Goal: Transaction & Acquisition: Subscribe to service/newsletter

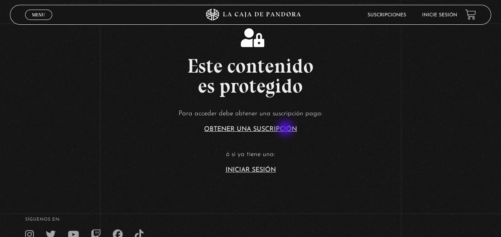
click at [286, 129] on link "Obtener una suscripción" at bounding box center [250, 129] width 93 height 6
click at [262, 167] on link "Iniciar Sesión" at bounding box center [251, 170] width 50 height 6
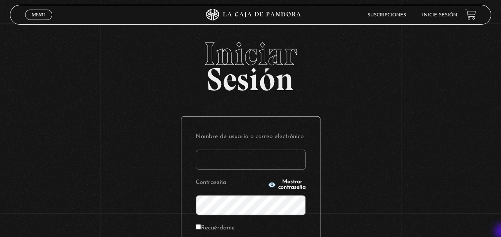
type input "karol1alfa@gmail.com"
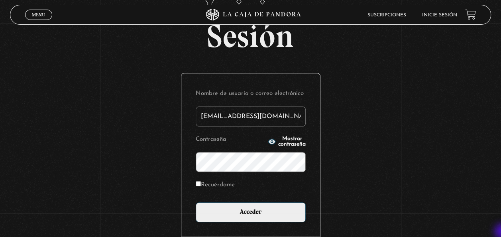
scroll to position [48, 0]
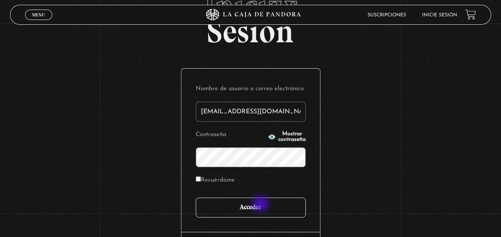
click at [262, 205] on input "Acceder" at bounding box center [251, 207] width 110 height 20
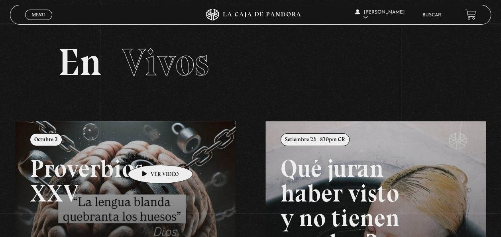
click at [148, 153] on link at bounding box center [265, 239] width 501 height 237
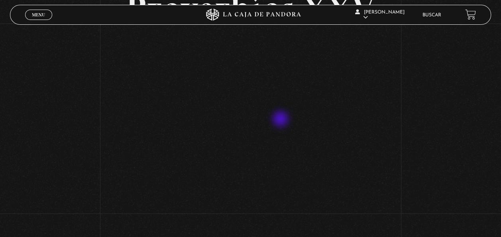
scroll to position [80, 0]
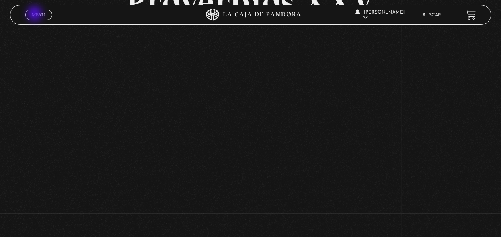
click at [35, 14] on span "Menu" at bounding box center [38, 14] width 13 height 5
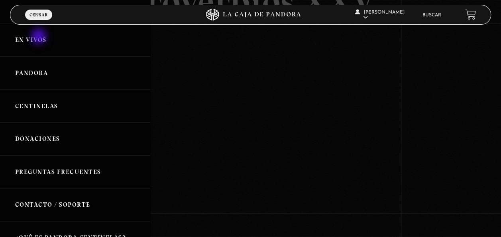
click at [39, 37] on link "En vivos" at bounding box center [75, 40] width 150 height 33
